Goal: Transaction & Acquisition: Purchase product/service

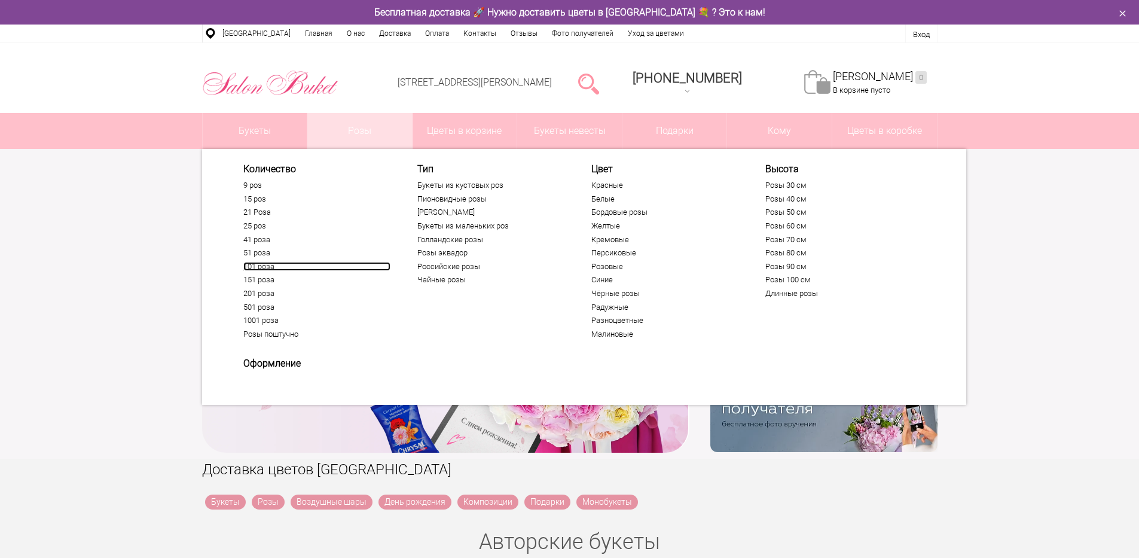
click at [264, 269] on link "101 роза" at bounding box center [316, 267] width 147 height 10
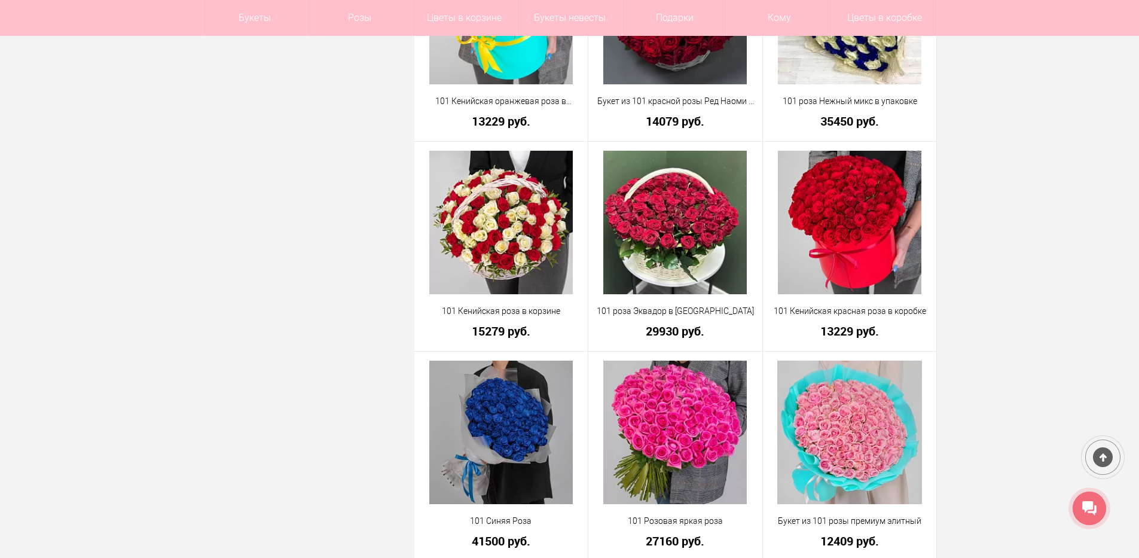
scroll to position [3156, 0]
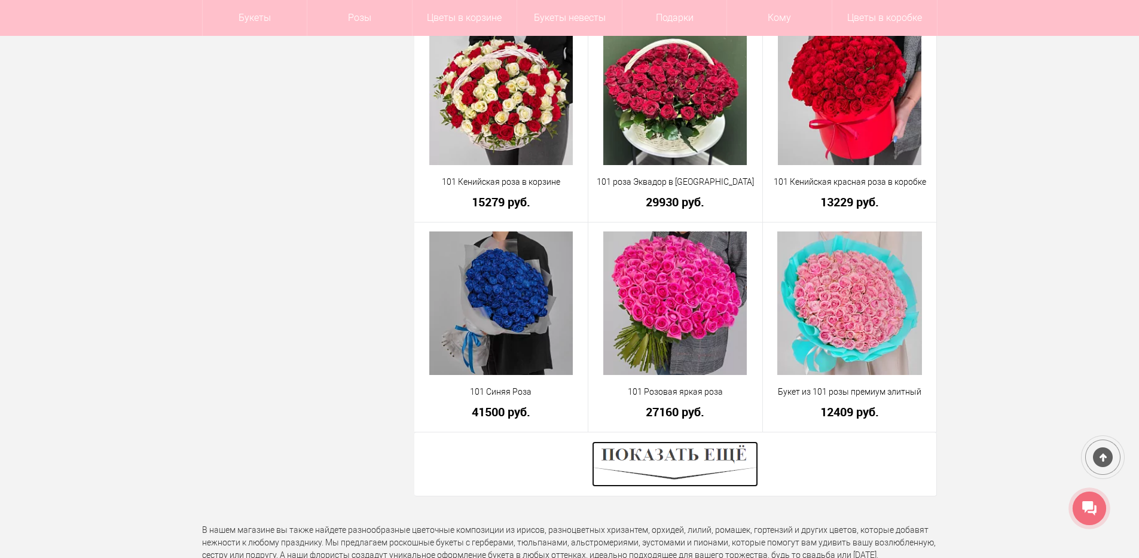
click at [634, 464] on img at bounding box center [675, 463] width 166 height 45
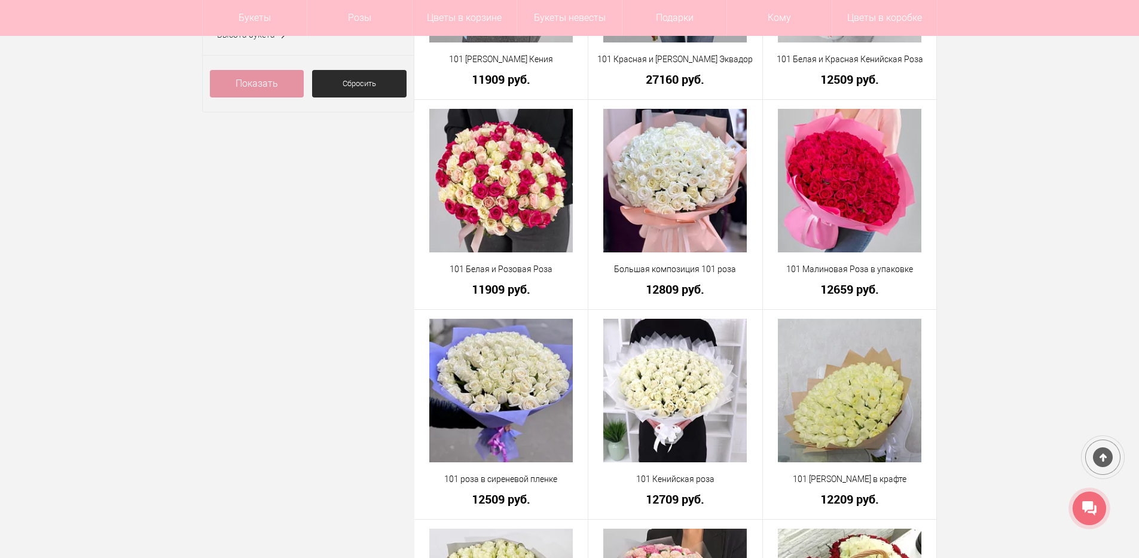
scroll to position [0, 0]
